Goal: Task Accomplishment & Management: Use online tool/utility

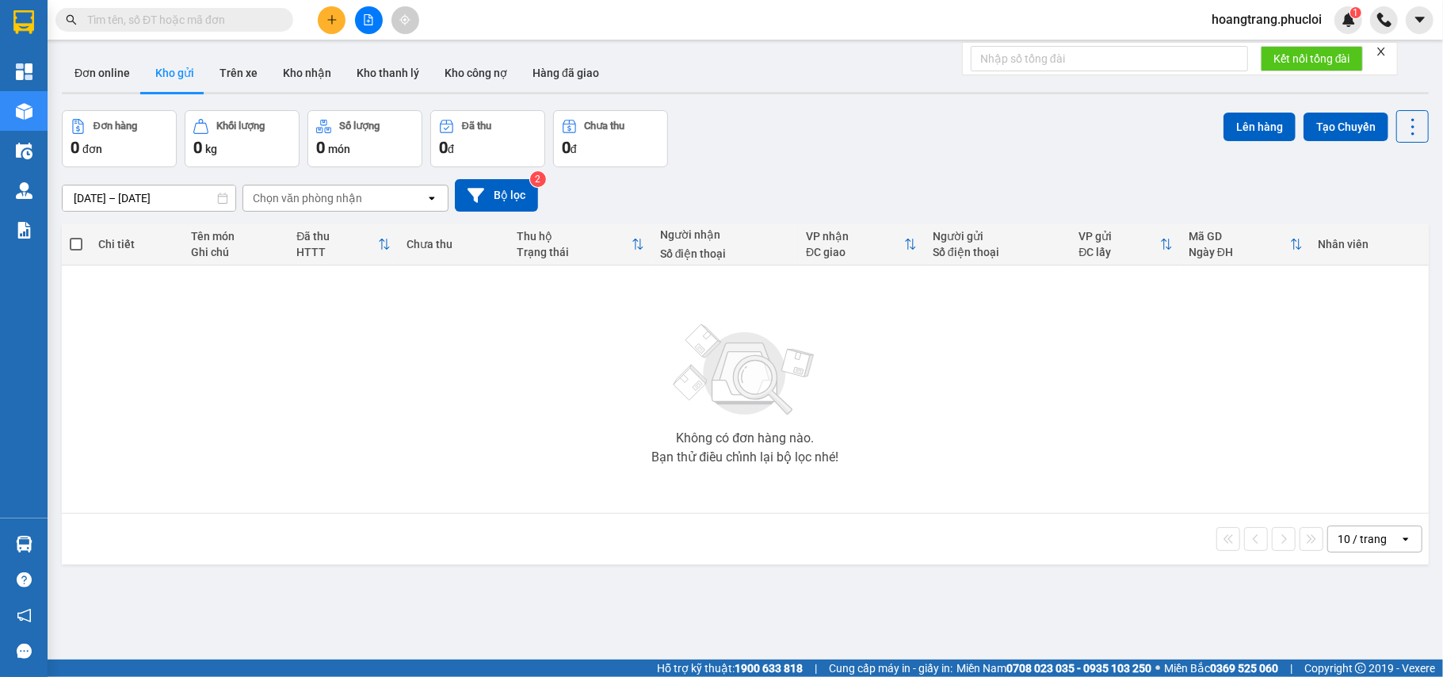
click at [368, 43] on body "Kết quả tìm kiếm ( 0 ) Bộ lọc Thuộc VP này Ngày tạo đơn gần nhất No Data hoangt…" at bounding box center [721, 338] width 1443 height 677
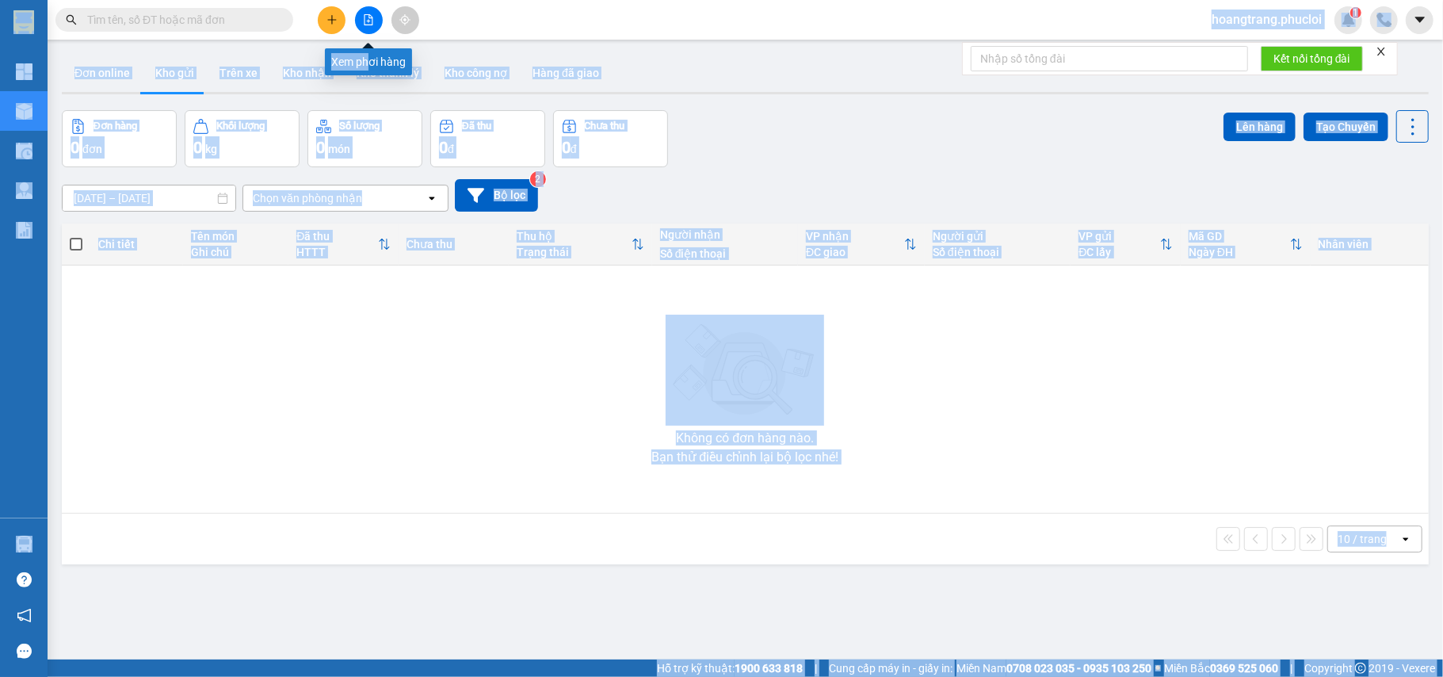
click at [368, 30] on button at bounding box center [369, 20] width 28 height 28
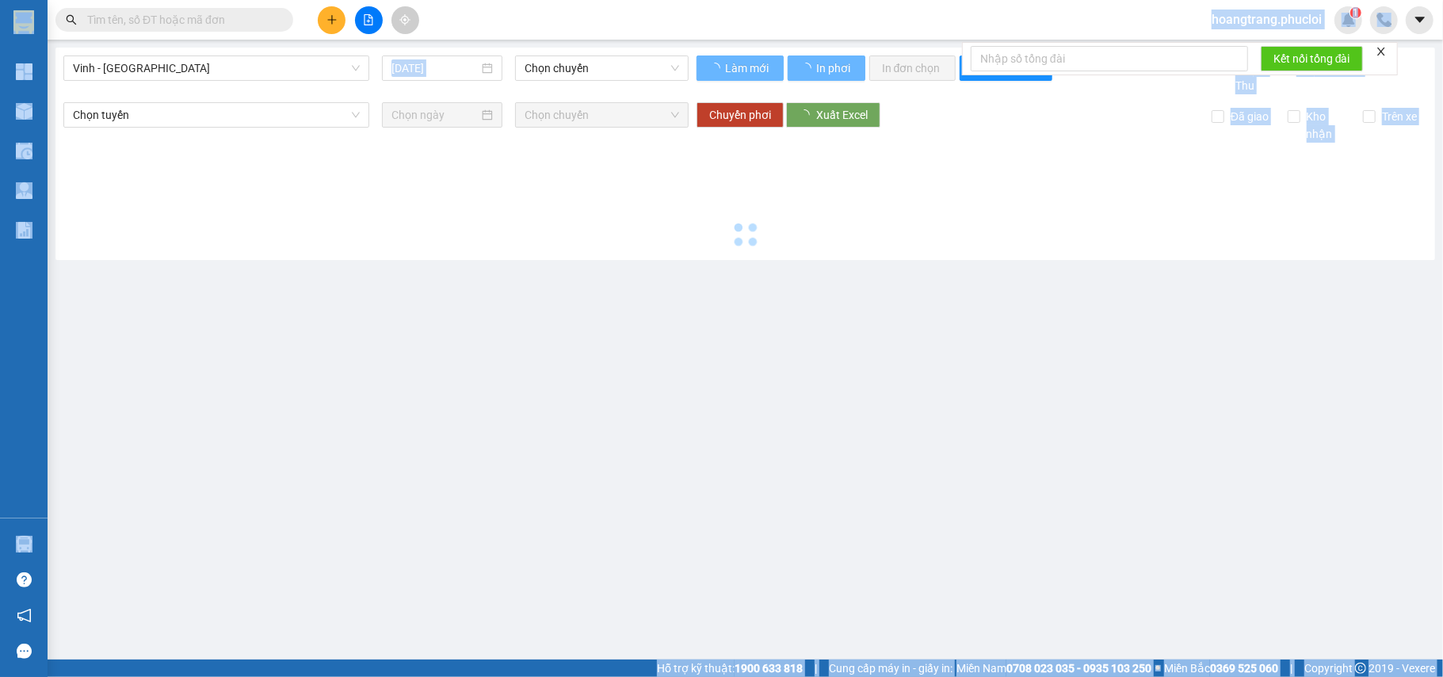
type input "[DATE]"
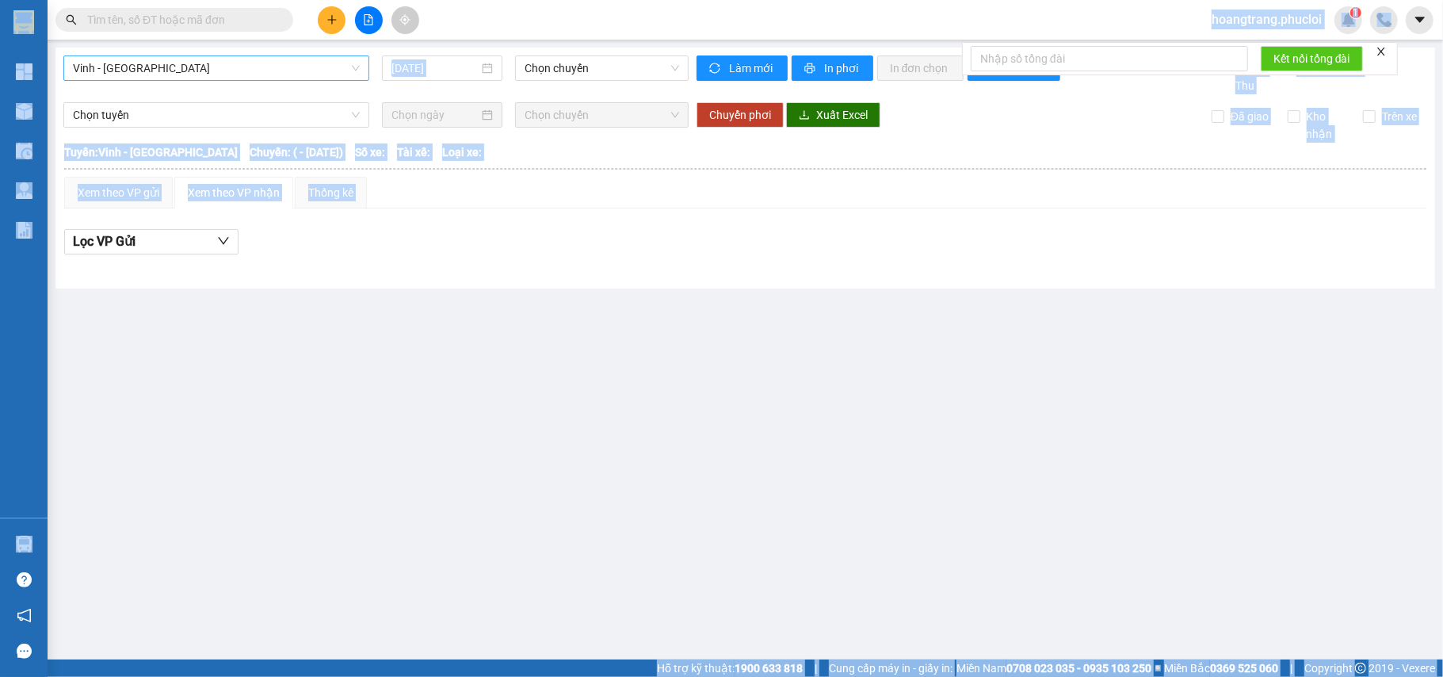
click at [241, 74] on span "Vinh - [GEOGRAPHIC_DATA]" at bounding box center [216, 68] width 287 height 24
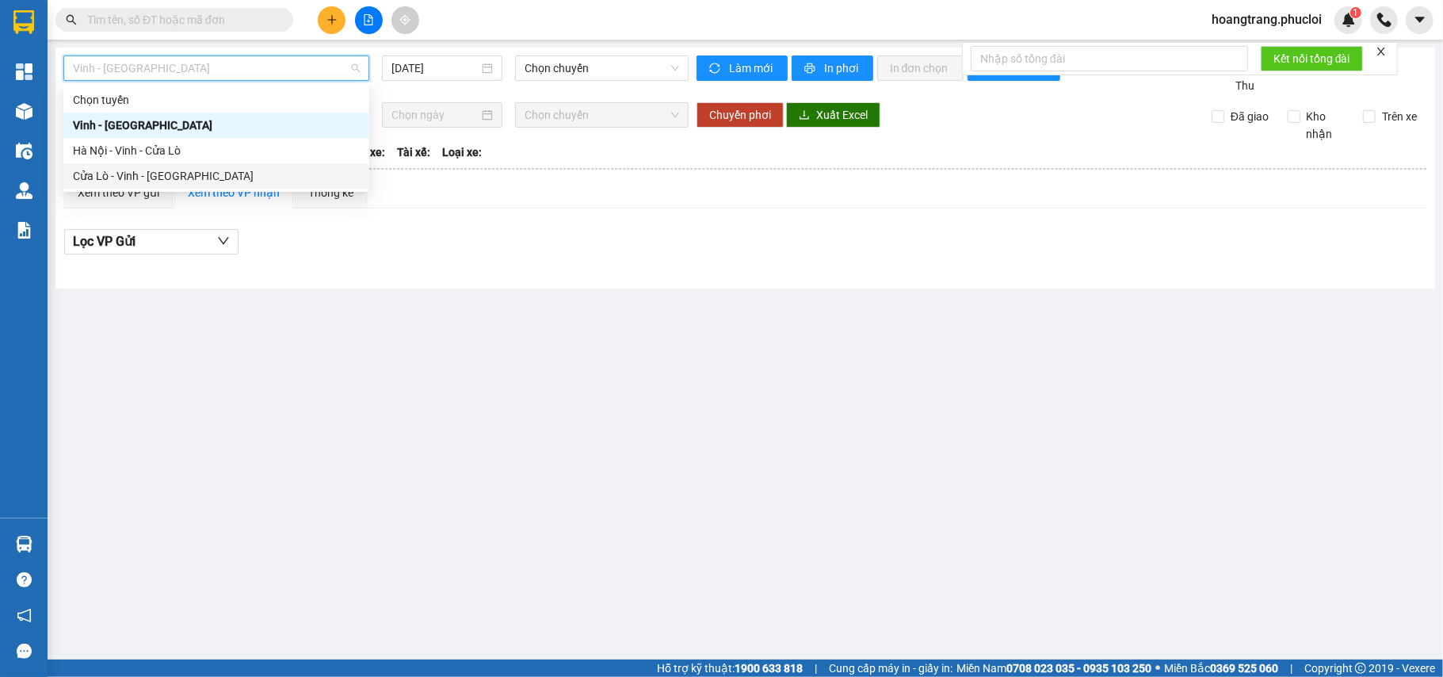
click at [239, 177] on div "Cửa Lò - Vinh - [GEOGRAPHIC_DATA]" at bounding box center [216, 175] width 287 height 17
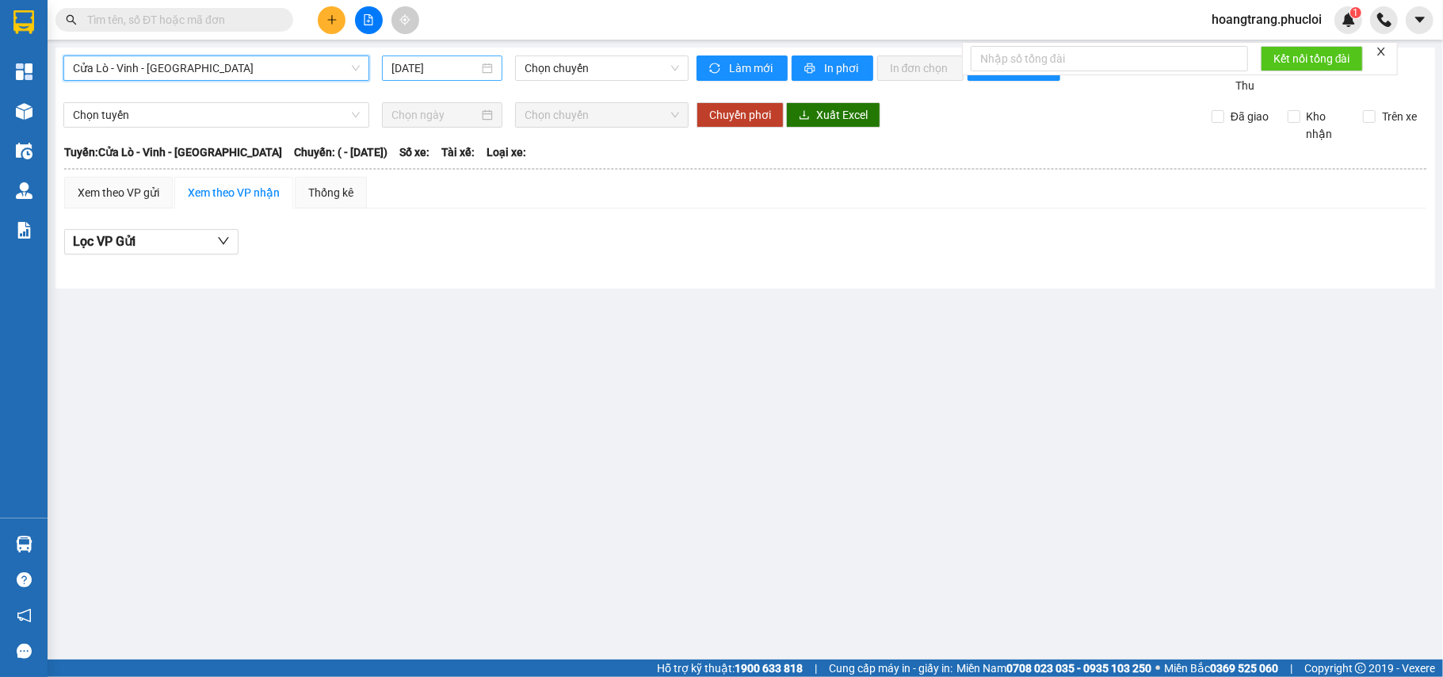
click at [477, 73] on input "[DATE]" at bounding box center [434, 67] width 87 height 17
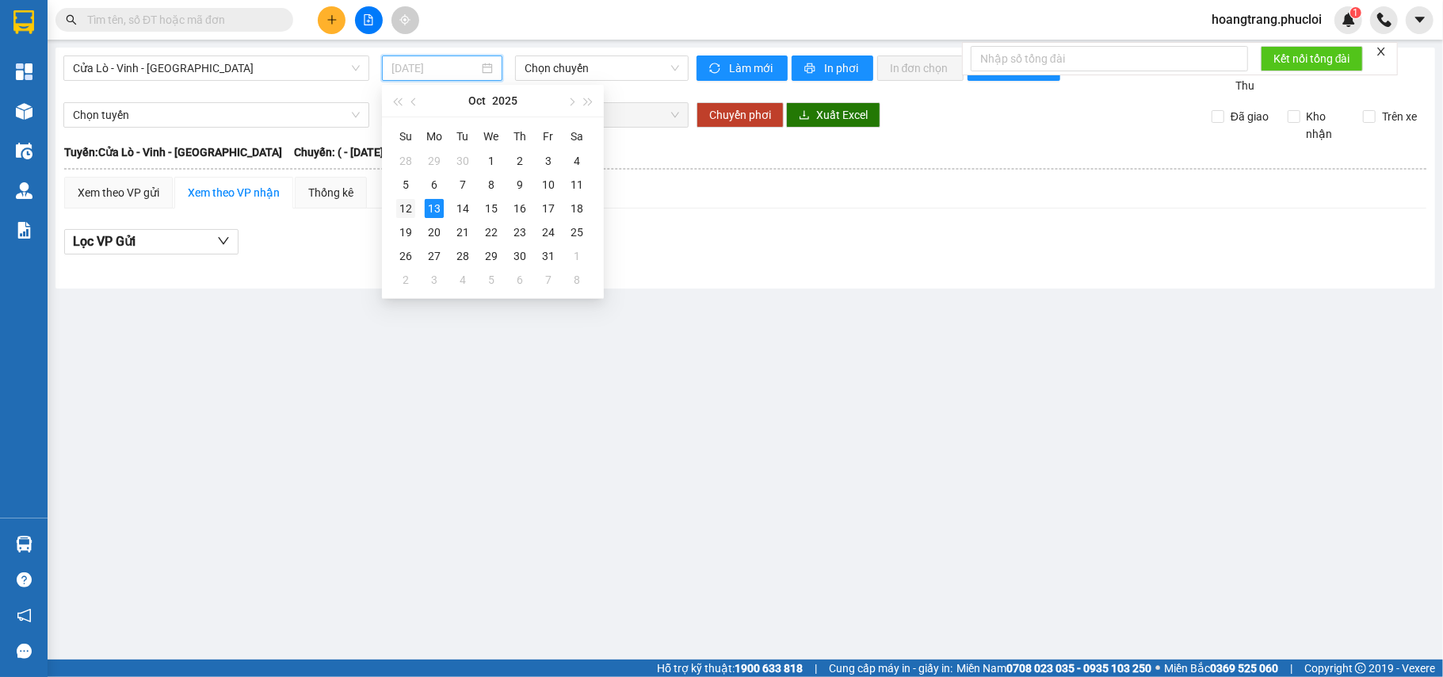
click at [404, 210] on div "12" at bounding box center [405, 208] width 19 height 19
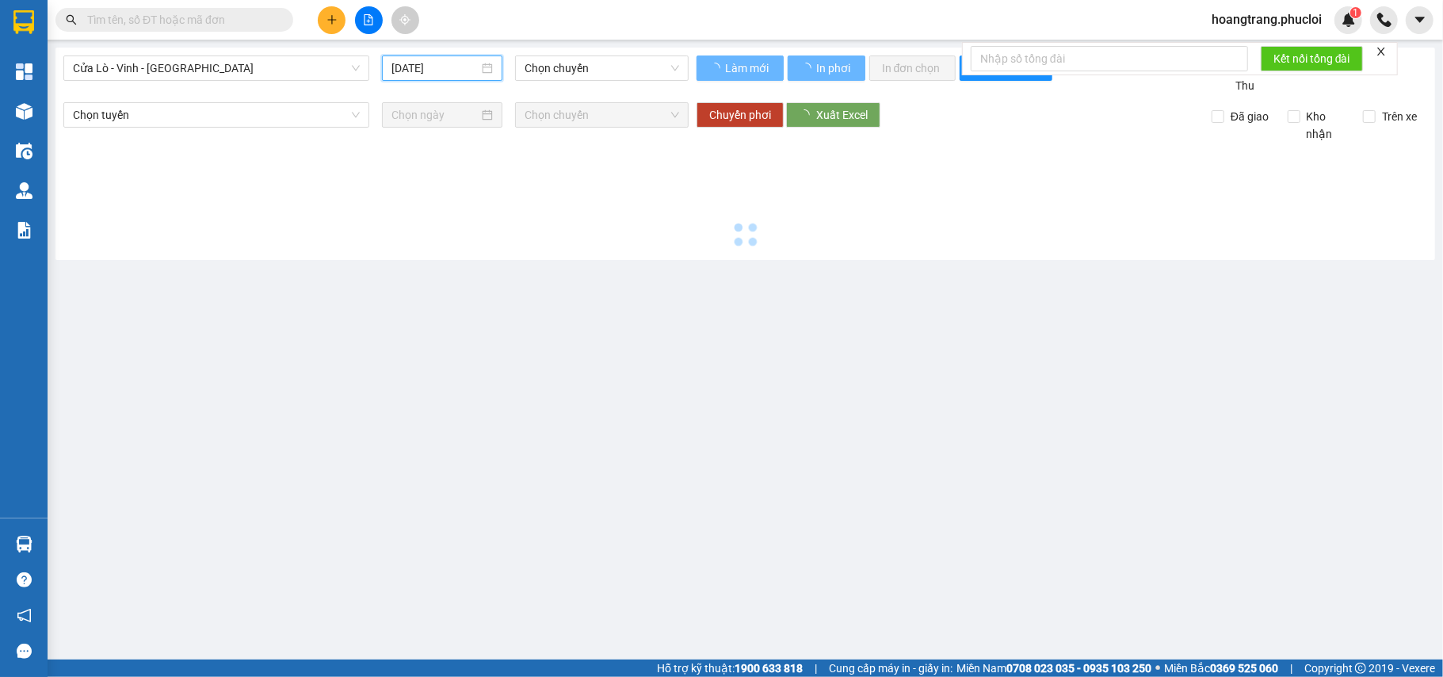
type input "[DATE]"
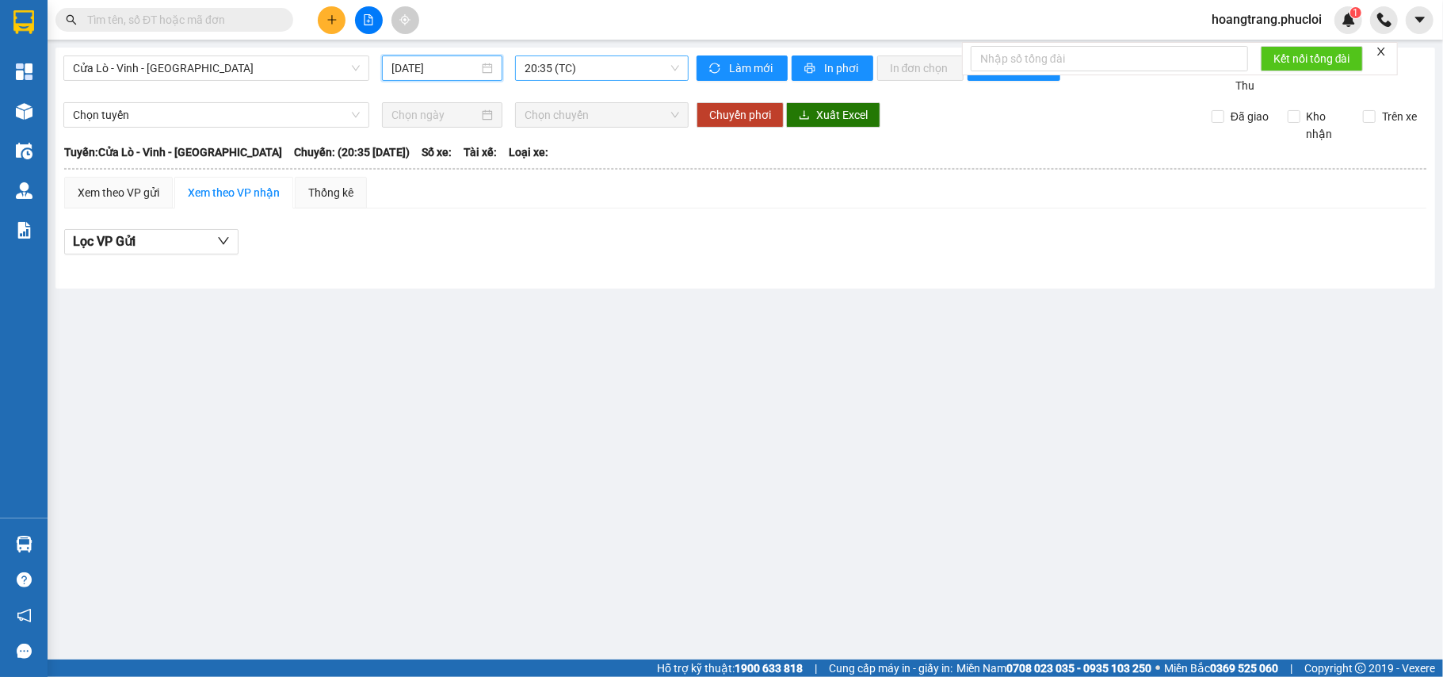
click at [567, 64] on span "20:35 (TC)" at bounding box center [602, 68] width 155 height 24
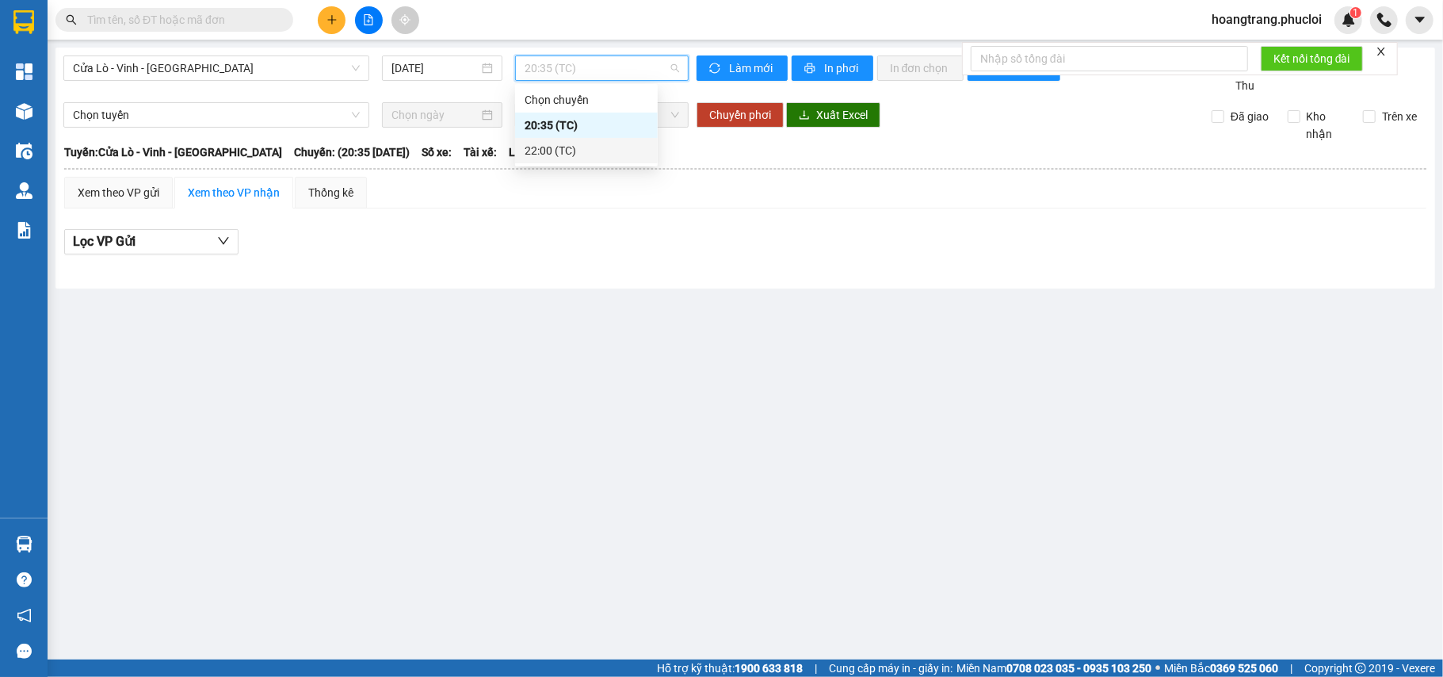
click at [571, 158] on div "22:00 (TC)" at bounding box center [587, 150] width 124 height 17
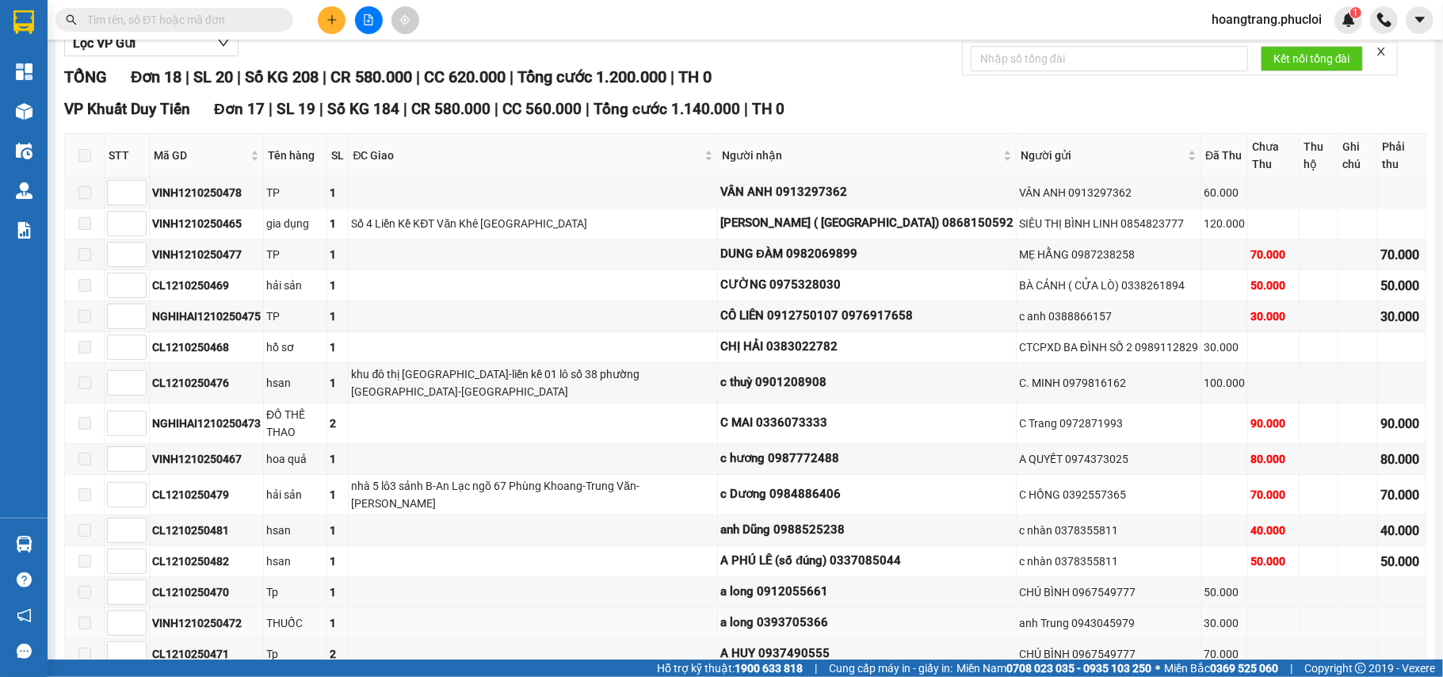
scroll to position [191, 0]
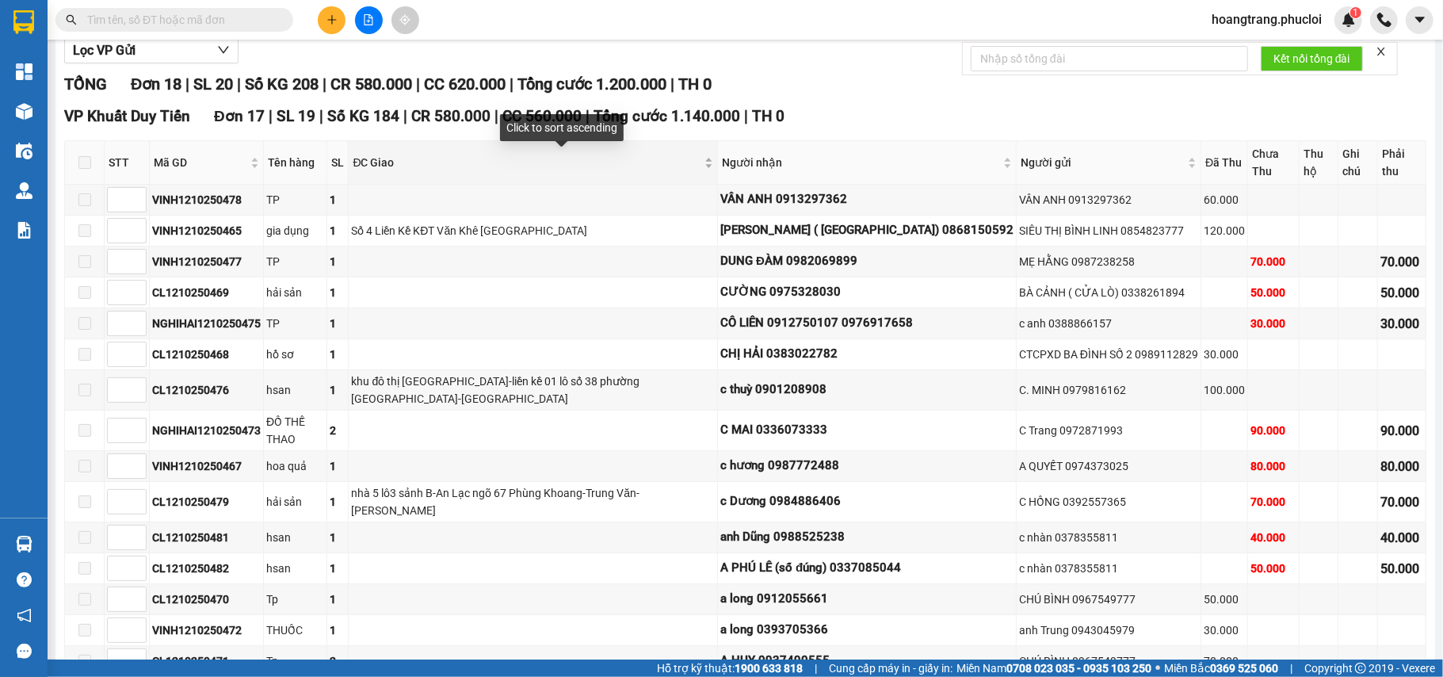
click at [390, 168] on span "ĐC Giao" at bounding box center [527, 162] width 349 height 17
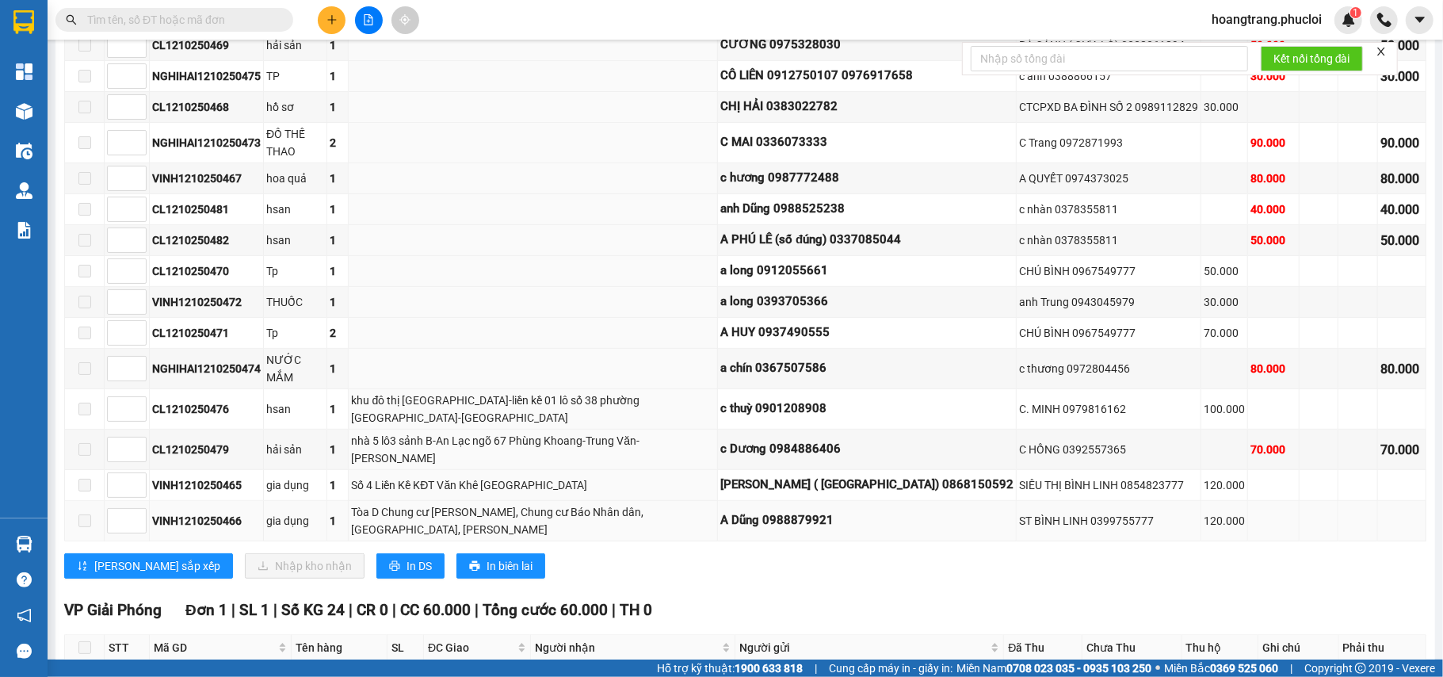
scroll to position [508, 0]
